Goal: Task Accomplishment & Management: Use online tool/utility

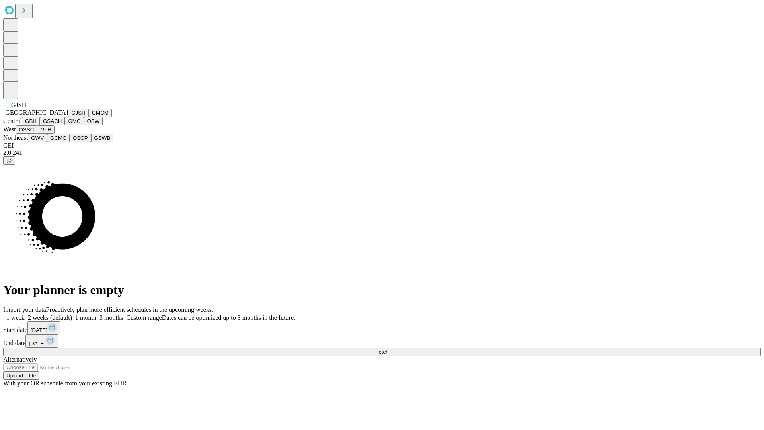
click at [68, 117] on button "GJSH" at bounding box center [78, 113] width 21 height 8
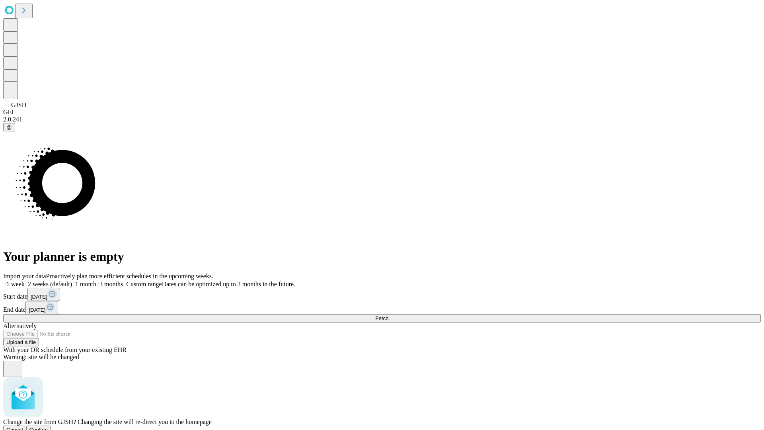
click at [48, 427] on span "Confirm" at bounding box center [38, 430] width 19 height 6
click at [72, 281] on label "2 weeks (default)" at bounding box center [48, 284] width 47 height 7
click at [388, 315] on span "Fetch" at bounding box center [381, 318] width 13 height 6
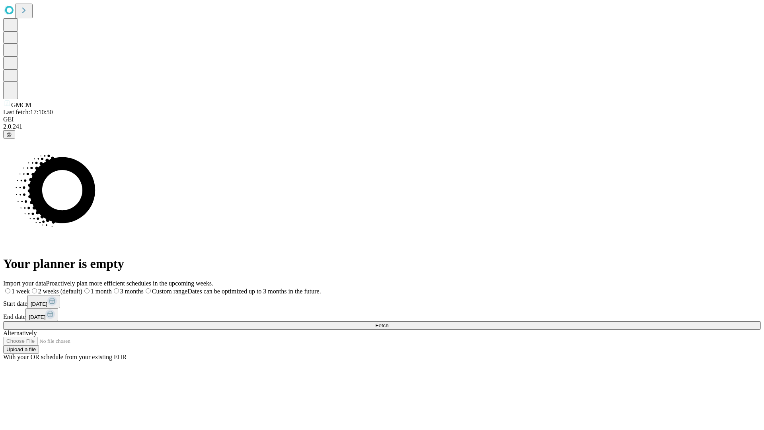
click at [82, 288] on label "2 weeks (default)" at bounding box center [56, 291] width 53 height 7
click at [388, 322] on span "Fetch" at bounding box center [381, 325] width 13 height 6
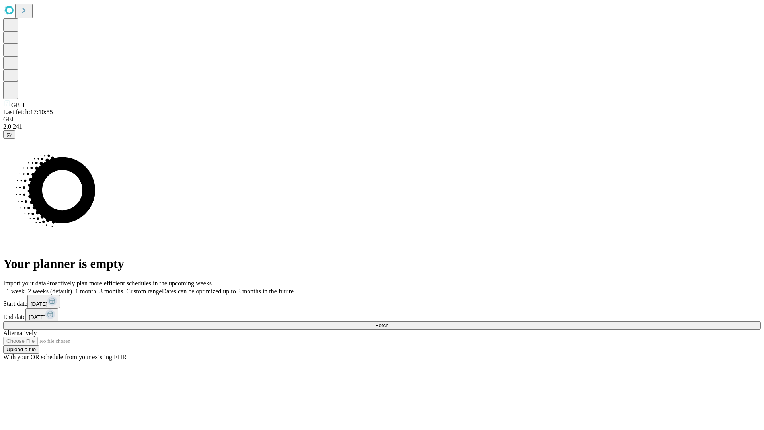
click at [388, 322] on span "Fetch" at bounding box center [381, 325] width 13 height 6
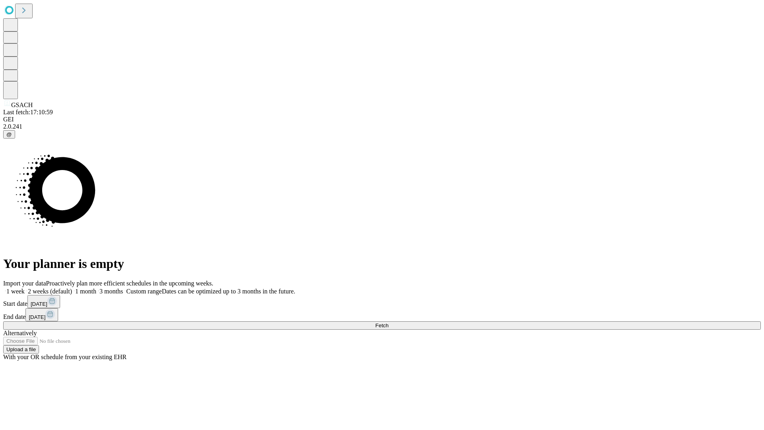
click at [72, 288] on label "2 weeks (default)" at bounding box center [48, 291] width 47 height 7
click at [388, 322] on span "Fetch" at bounding box center [381, 325] width 13 height 6
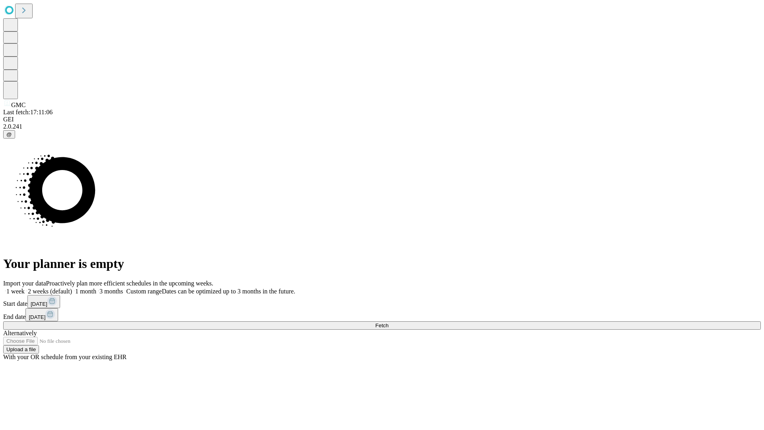
click at [72, 288] on label "2 weeks (default)" at bounding box center [48, 291] width 47 height 7
click at [388, 322] on span "Fetch" at bounding box center [381, 325] width 13 height 6
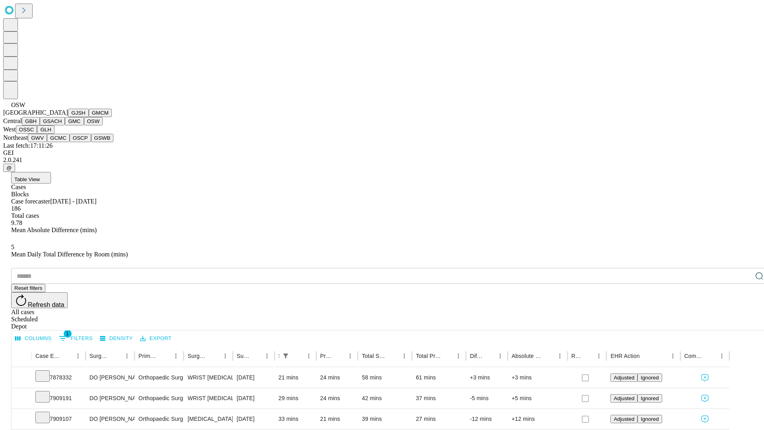
click at [37, 134] on button "OSSC" at bounding box center [26, 129] width 21 height 8
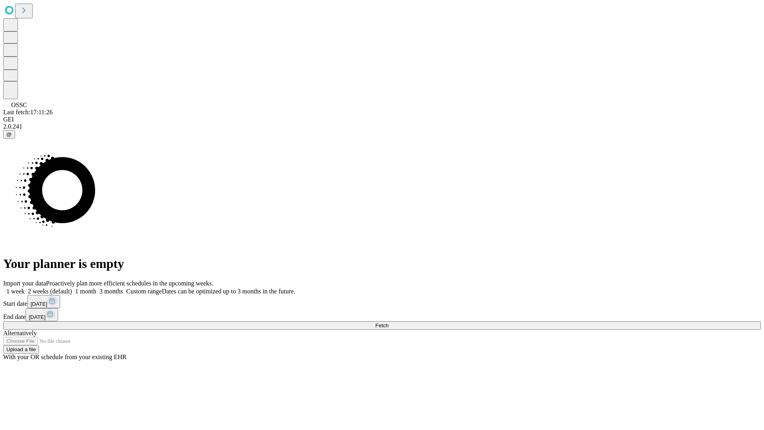
click at [72, 288] on label "2 weeks (default)" at bounding box center [48, 291] width 47 height 7
click at [388, 322] on span "Fetch" at bounding box center [381, 325] width 13 height 6
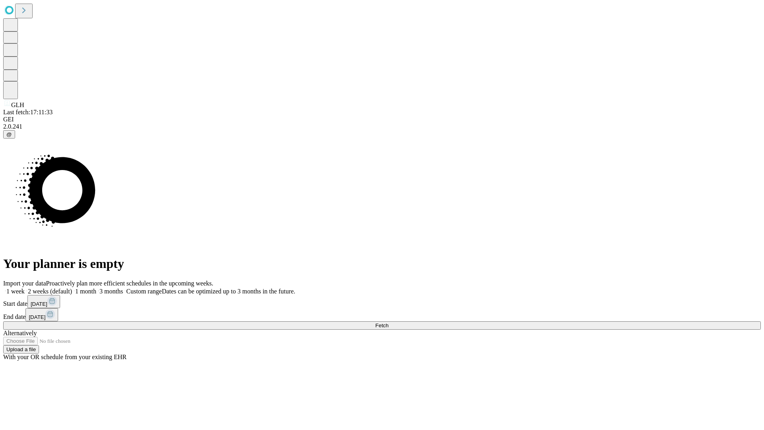
click at [72, 288] on label "2 weeks (default)" at bounding box center [48, 291] width 47 height 7
click at [388, 322] on span "Fetch" at bounding box center [381, 325] width 13 height 6
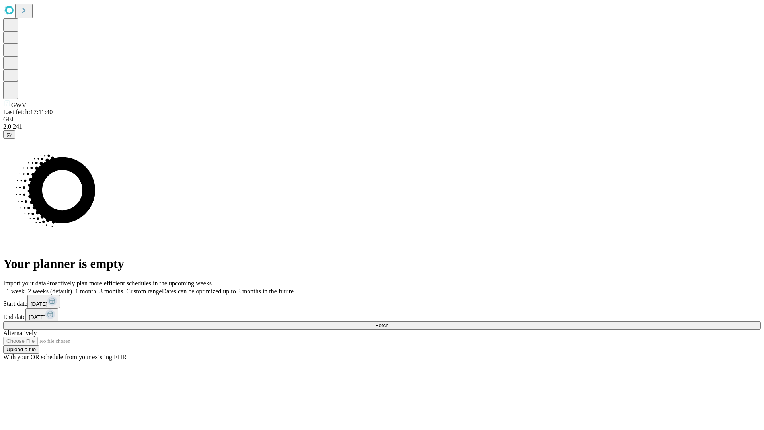
click at [72, 288] on label "2 weeks (default)" at bounding box center [48, 291] width 47 height 7
click at [388, 322] on span "Fetch" at bounding box center [381, 325] width 13 height 6
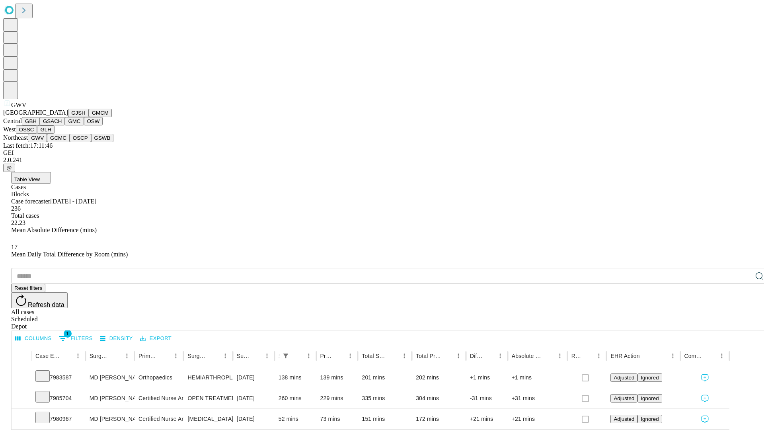
click at [62, 142] on button "GCMC" at bounding box center [58, 138] width 23 height 8
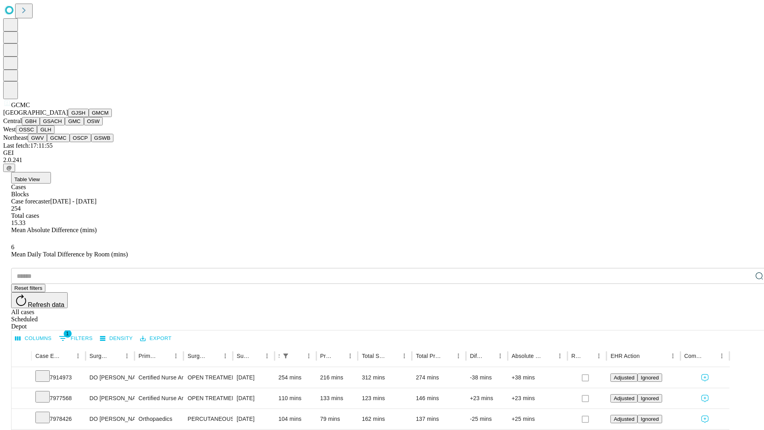
click at [70, 142] on button "OSCP" at bounding box center [80, 138] width 21 height 8
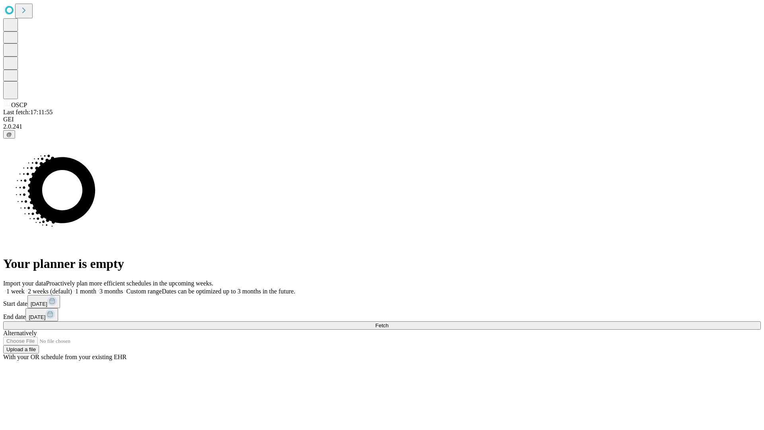
click at [72, 288] on label "2 weeks (default)" at bounding box center [48, 291] width 47 height 7
click at [388, 322] on span "Fetch" at bounding box center [381, 325] width 13 height 6
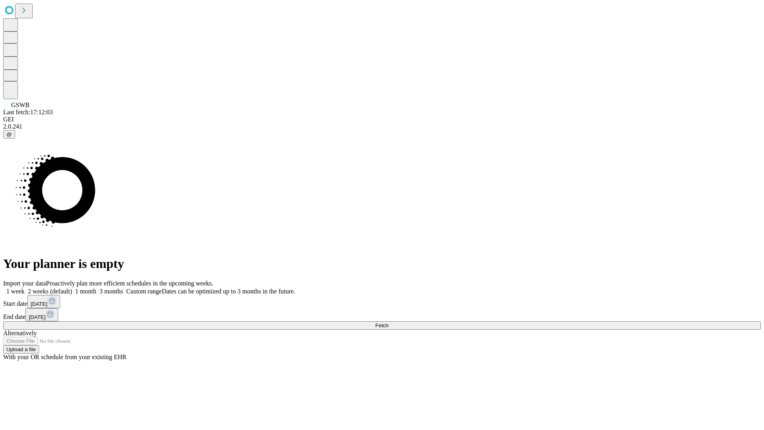
click at [388, 322] on span "Fetch" at bounding box center [381, 325] width 13 height 6
